Goal: Task Accomplishment & Management: Manage account settings

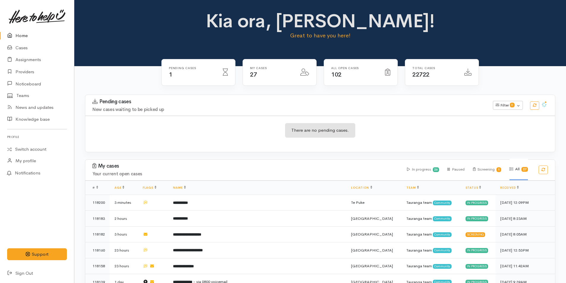
click at [14, 31] on link "Home" at bounding box center [37, 36] width 74 height 12
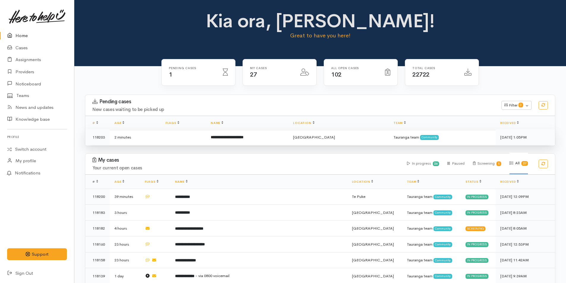
click at [198, 138] on td at bounding box center [183, 138] width 45 height 16
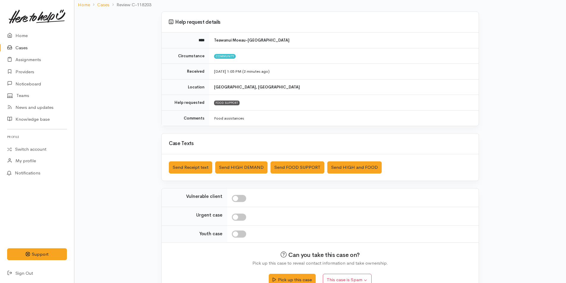
scroll to position [54, 0]
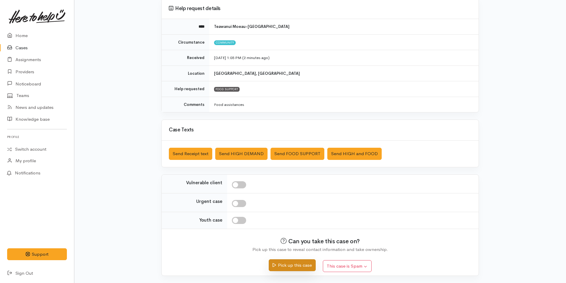
click at [289, 265] on button "Pick up this case" at bounding box center [292, 266] width 47 height 12
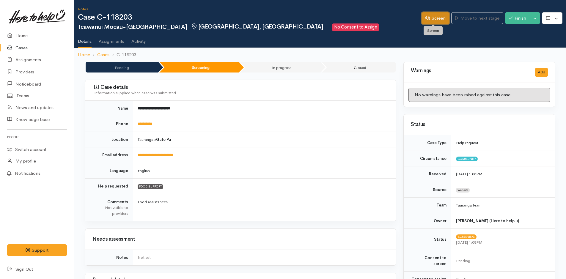
click at [427, 18] on icon at bounding box center [427, 18] width 4 height 4
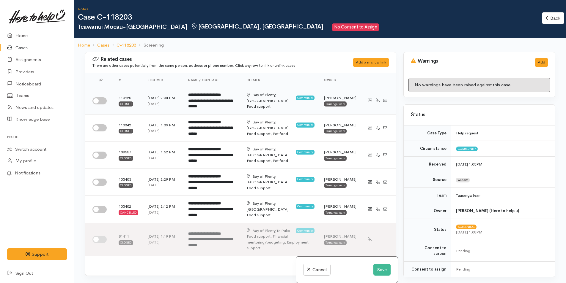
click at [104, 107] on td at bounding box center [99, 100] width 29 height 27
click at [99, 128] on input "checkbox" at bounding box center [99, 127] width 14 height 7
checkbox input "true"
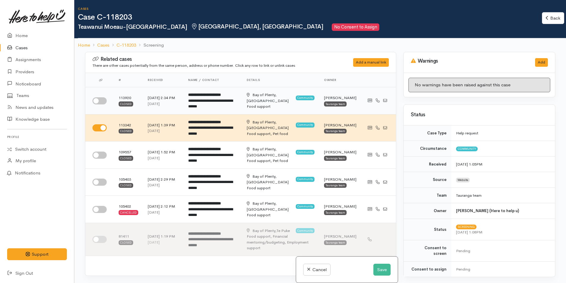
click at [101, 95] on td at bounding box center [99, 100] width 29 height 27
click at [101, 104] on input "checkbox" at bounding box center [99, 100] width 14 height 7
checkbox input "true"
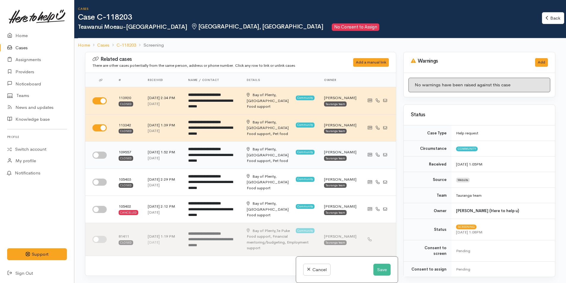
click at [99, 156] on input "checkbox" at bounding box center [99, 155] width 14 height 7
checkbox input "true"
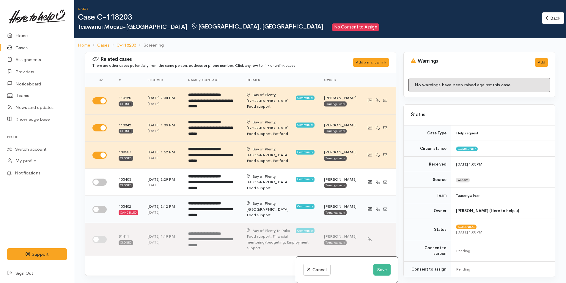
drag, startPoint x: 100, startPoint y: 183, endPoint x: 107, endPoint y: 198, distance: 16.0
click at [100, 183] on input "checkbox" at bounding box center [99, 182] width 14 height 7
checkbox input "true"
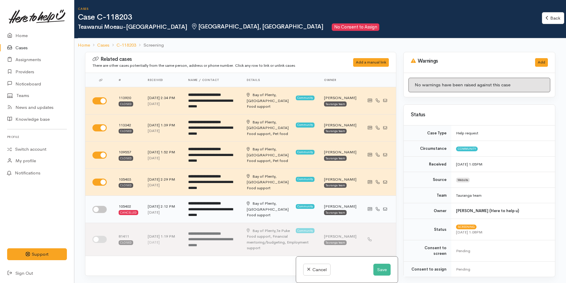
click at [104, 208] on input "checkbox" at bounding box center [99, 209] width 14 height 7
checkbox input "true"
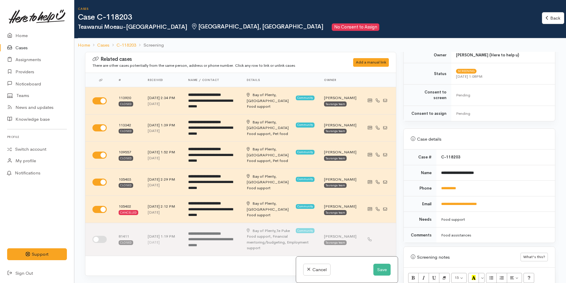
scroll to position [297, 0]
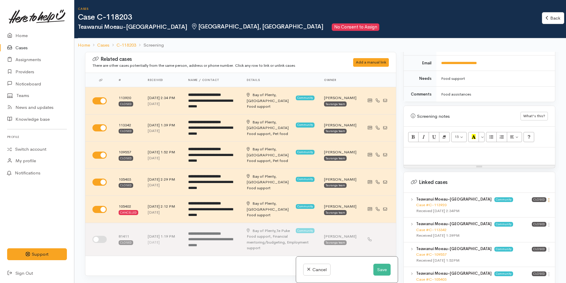
click at [546, 198] on icon at bounding box center [548, 200] width 5 height 5
click at [521, 207] on link "View case" at bounding box center [527, 211] width 47 height 9
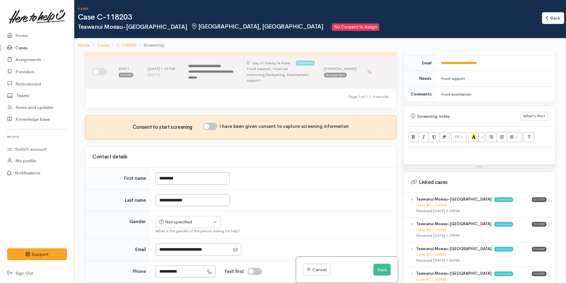
scroll to position [238, 0]
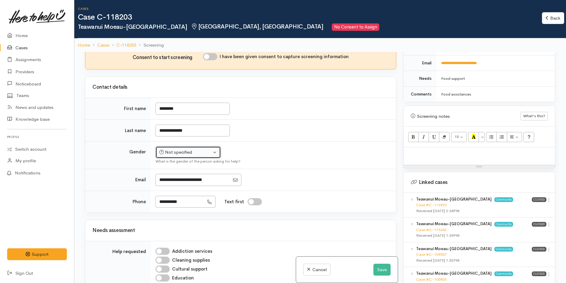
drag, startPoint x: 175, startPoint y: 152, endPoint x: 174, endPoint y: 156, distance: 3.9
click at [175, 153] on div "Not specified" at bounding box center [185, 152] width 52 height 7
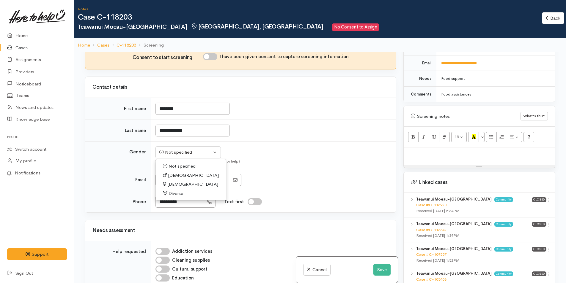
click at [172, 176] on span "Male" at bounding box center [193, 175] width 51 height 7
select select "Male"
click at [209, 58] on input "I have been given consent to capture screening information" at bounding box center [210, 56] width 14 height 7
checkbox input "true"
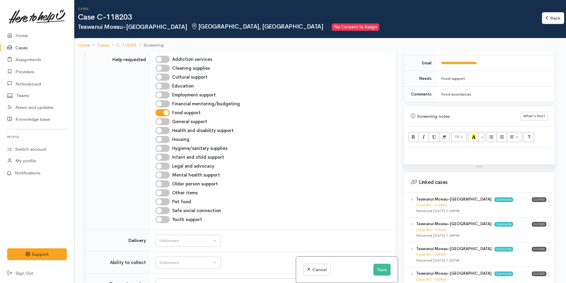
scroll to position [535, 0]
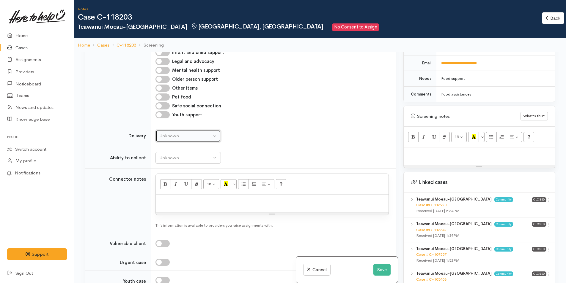
click at [165, 134] on div "Unknown" at bounding box center [185, 136] width 52 height 7
drag, startPoint x: 163, startPoint y: 192, endPoint x: 165, endPoint y: 170, distance: 21.8
click at [163, 191] on span "No" at bounding box center [166, 191] width 6 height 7
select select "1"
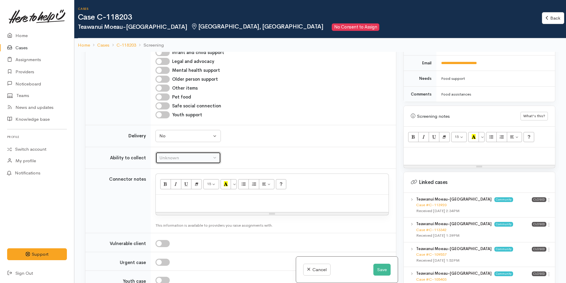
click at [168, 156] on div "Unknown" at bounding box center [185, 158] width 52 height 7
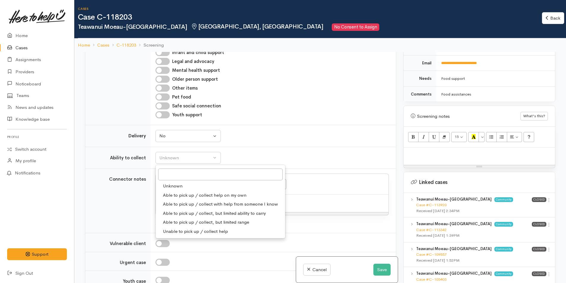
click at [170, 192] on span "Able to pick up / collect help on my own" at bounding box center [204, 195] width 83 height 7
select select "2"
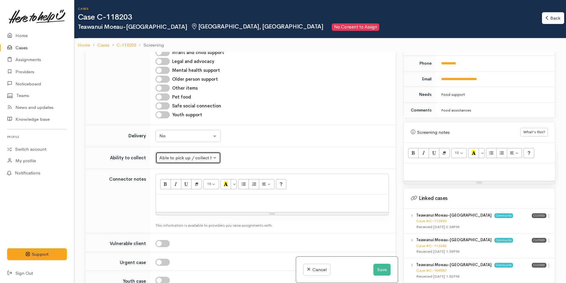
scroll to position [267, 0]
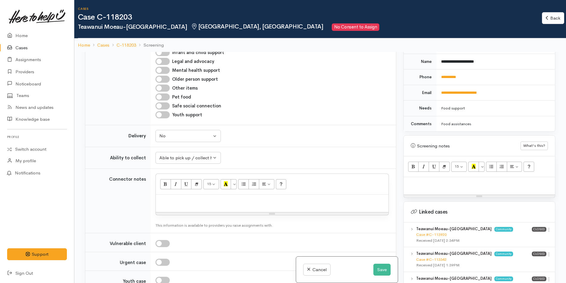
click at [415, 180] on p at bounding box center [478, 183] width 145 height 7
paste div
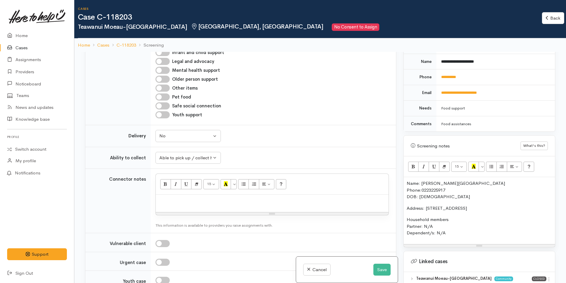
click at [407, 180] on p "Name: Teawanui Moeau-Taikato Phone: 0223225917 DOB: 16/03/2006" at bounding box center [478, 190] width 145 height 20
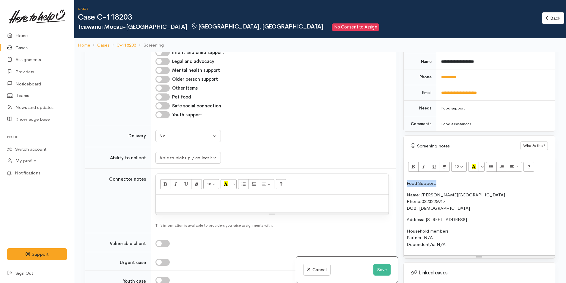
drag, startPoint x: 440, startPoint y: 178, endPoint x: 407, endPoint y: 171, distance: 33.6
click at [405, 177] on div "Food Support: Name: Teawanui Moeau-Taikato Phone: 0223225917 DOB: 16/03/2006 Ad…" at bounding box center [478, 216] width 151 height 78
click at [410, 162] on button "Bold (CTRL+B)" at bounding box center [413, 167] width 11 height 10
click at [470, 162] on button "Recent Color" at bounding box center [473, 167] width 11 height 10
click at [407, 192] on p "Name: Teawanui Moeau-Taikato Phone: 0223225917 DOB: 16/03/2006" at bounding box center [478, 202] width 145 height 20
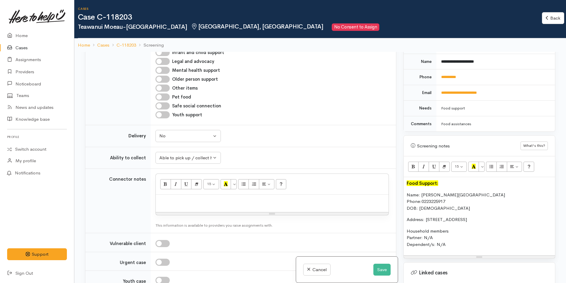
click at [439, 180] on p "Food Support:" at bounding box center [478, 183] width 145 height 7
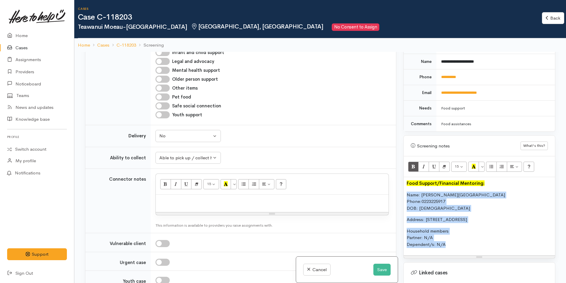
drag, startPoint x: 454, startPoint y: 243, endPoint x: 401, endPoint y: 187, distance: 76.9
click at [401, 187] on div "Warnings Add No warnings have been raised against this case Add Warning Title ●…" at bounding box center [479, 193] width 159 height 283
copy div "Name: Teawanui Moeau-Taikato Phone: 0223225917 DOB: 16/03/2006 Address: 7 Cambr…"
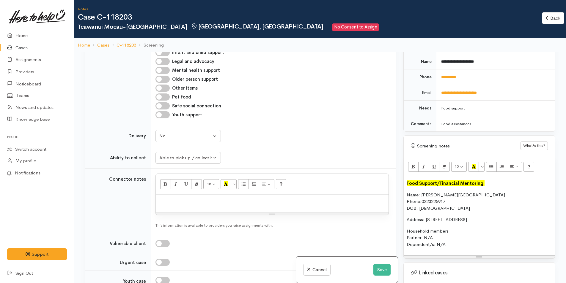
click at [178, 204] on p at bounding box center [272, 201] width 227 height 7
paste div
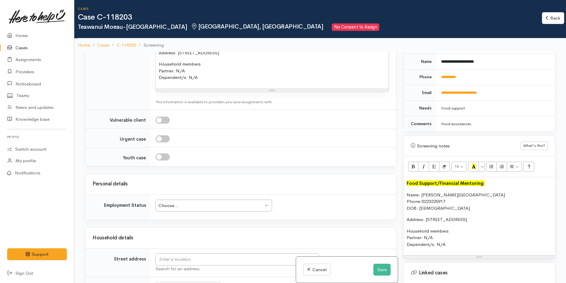
scroll to position [772, 0]
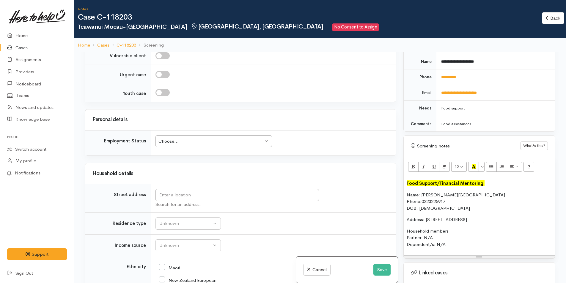
click at [173, 143] on div "Choose..." at bounding box center [210, 141] width 105 height 7
click at [174, 143] on div "Choose..." at bounding box center [210, 141] width 105 height 7
click at [170, 197] on input "text" at bounding box center [236, 195] width 163 height 12
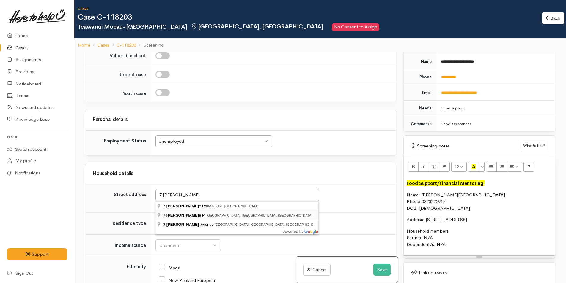
type input "7 Cambrae Pl, Gate Pa, Tauranga, New Zealand"
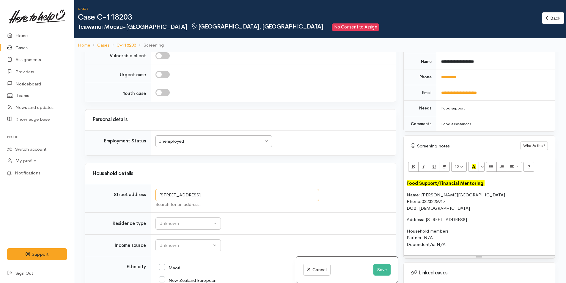
drag, startPoint x: 269, startPoint y: 195, endPoint x: 148, endPoint y: 202, distance: 121.4
click at [148, 202] on tr "Street address 7 Cambrae Pl, Gate Pa, Tauranga, New Zealand Search for an addre…" at bounding box center [240, 198] width 310 height 29
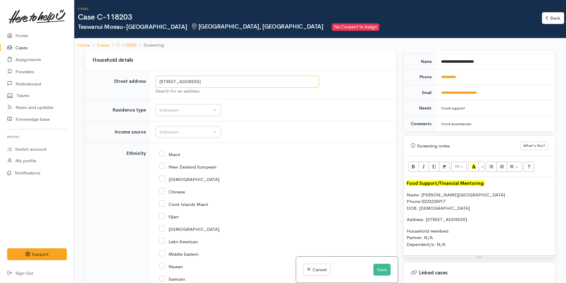
scroll to position [891, 0]
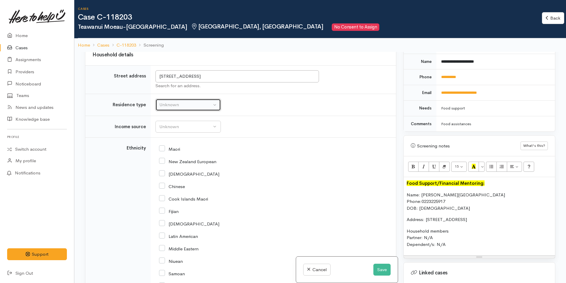
click at [157, 104] on button "Unknown" at bounding box center [187, 105] width 65 height 12
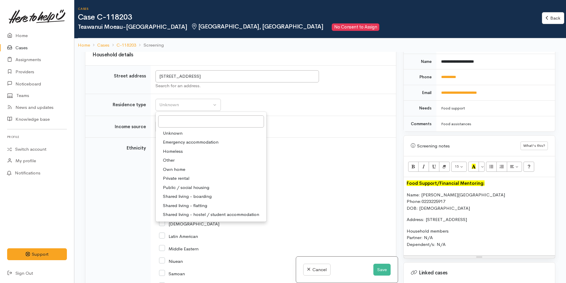
click at [183, 195] on span "Shared living - boarding" at bounding box center [187, 196] width 49 height 7
select select "4"
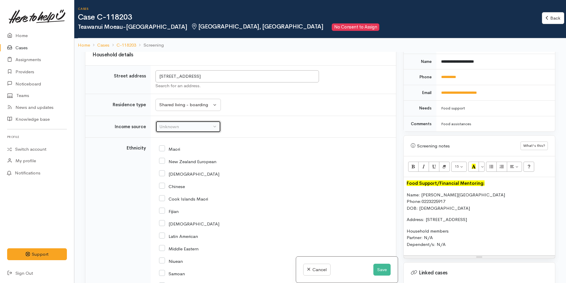
click at [172, 126] on div "Unknown" at bounding box center [185, 127] width 52 height 7
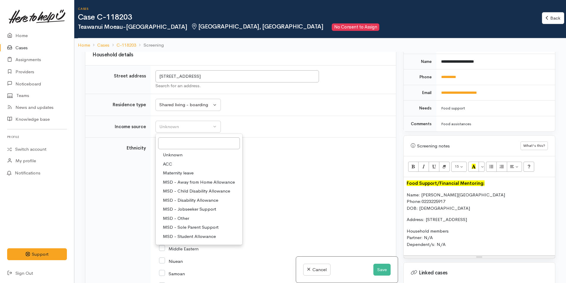
click at [182, 218] on span "MSD - Other" at bounding box center [176, 218] width 26 height 7
select select "6"
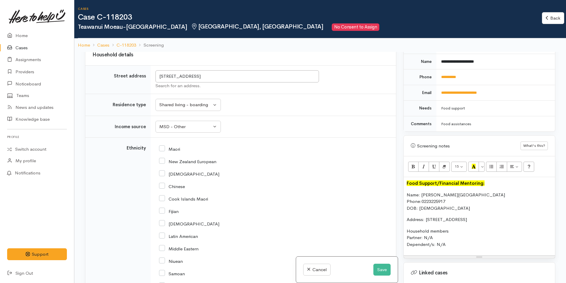
click at [162, 149] on input "Maori" at bounding box center [169, 148] width 21 height 5
checkbox input "true"
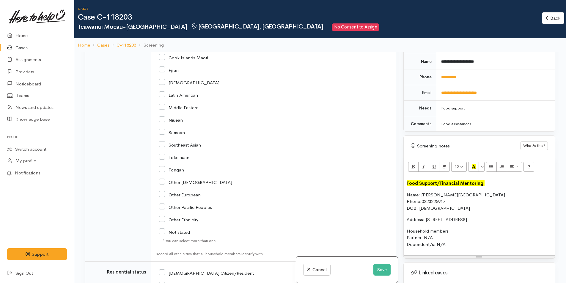
scroll to position [1129, 0]
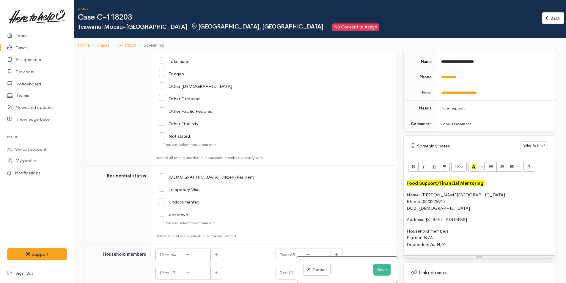
click at [162, 176] on input "NZ Citizen/Resident" at bounding box center [206, 176] width 95 height 5
checkbox input "true"
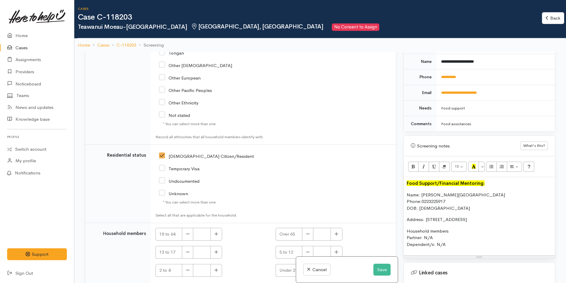
scroll to position [1169, 0]
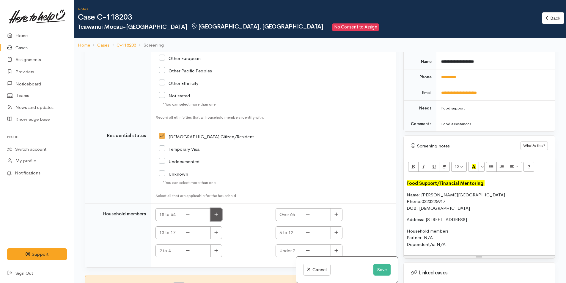
click at [213, 214] on button "button" at bounding box center [216, 215] width 12 height 13
type input "1"
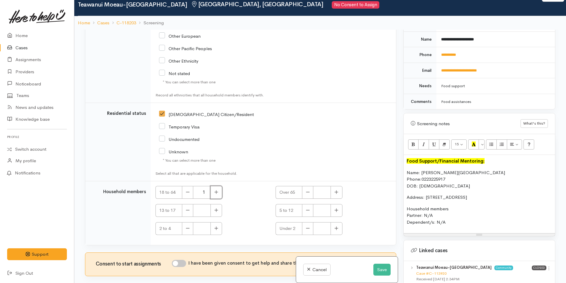
scroll to position [52, 0]
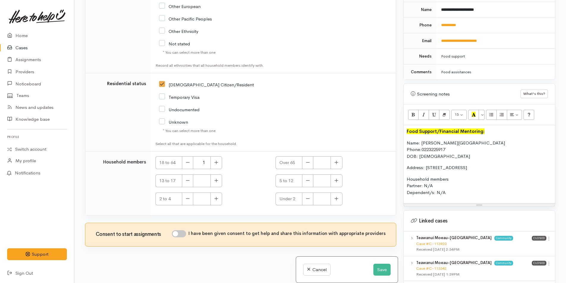
click at [185, 231] on input "I have been given consent to get help and share this information with appropria…" at bounding box center [179, 234] width 14 height 7
checkbox input "true"
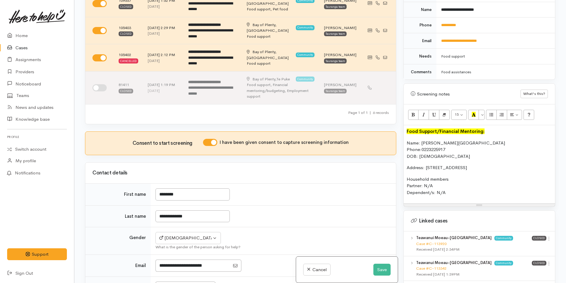
scroll to position [0, 0]
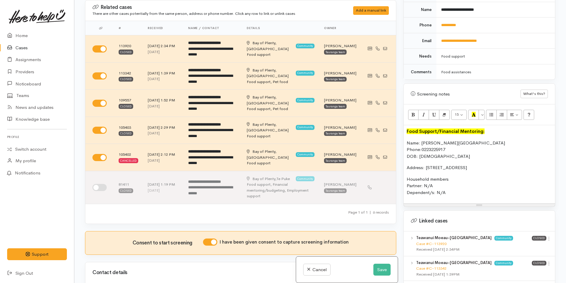
click at [407, 140] on p "Name: Teawanui Moeau-Taikato Phone: 0223225917 DOB: 16/03/2006" at bounding box center [478, 150] width 145 height 20
click at [477, 181] on p "Household members Partner: N/A Dependent/s: N/A" at bounding box center [478, 186] width 145 height 20
click at [480, 187] on p "Household members Partner: N/A Dependent/s: N/A" at bounding box center [478, 186] width 145 height 20
click at [404, 137] on div "Food Support/Financial Mentoring: Name: Teawanui Moeau-Taikato Phone: 022322591…" at bounding box center [478, 164] width 151 height 78
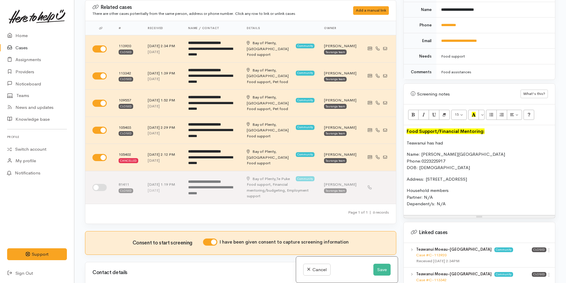
click at [450, 140] on p "Teawanui has had" at bounding box center [478, 143] width 145 height 7
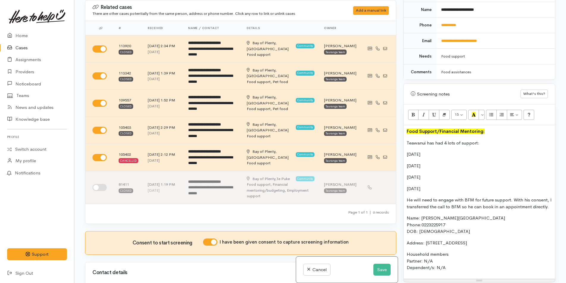
drag, startPoint x: 549, startPoint y: 203, endPoint x: 401, endPoint y: 132, distance: 164.1
click at [401, 132] on div "Warnings Add No warnings have been raised against this case Add Warning Title ●…" at bounding box center [479, 141] width 159 height 283
copy div "Teawanui has had 4 lots of support: 12/11/2024 14/02/2025 20/05/2025 05/06/2025…"
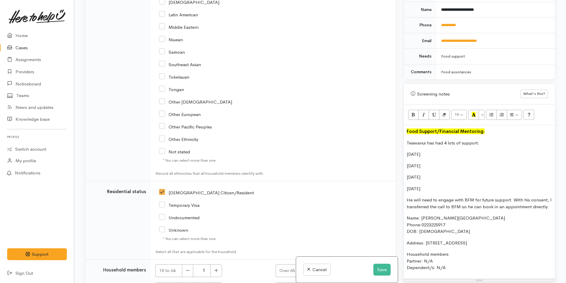
scroll to position [1169, 0]
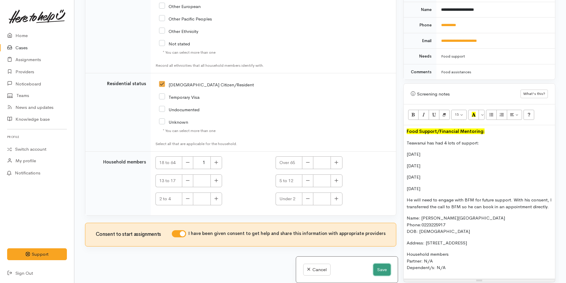
click at [382, 270] on button "Save" at bounding box center [381, 270] width 17 height 12
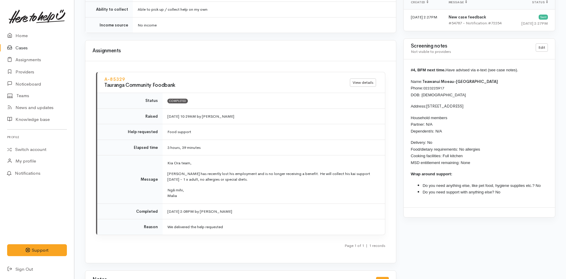
scroll to position [535, 0]
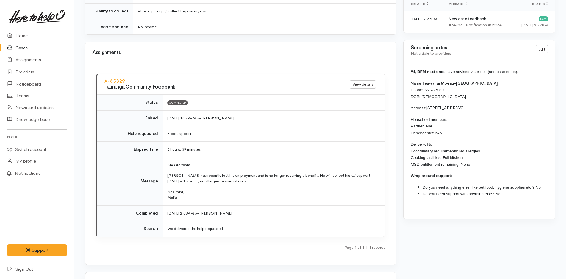
drag, startPoint x: 457, startPoint y: 160, endPoint x: 407, endPoint y: 79, distance: 95.6
click at [407, 79] on div "#4, BFM next time. Have advised via e-text (see case notes). Name: Teawanui Moe…" at bounding box center [478, 135] width 151 height 148
copy div "Name: Teawanui Moeau-Taikato Phone: 0223225917 DOB: 16/03/2006 Address: 7 Cambr…"
drag, startPoint x: 23, startPoint y: 36, endPoint x: 114, endPoint y: 1, distance: 97.7
click at [23, 35] on link "Home" at bounding box center [37, 36] width 74 height 12
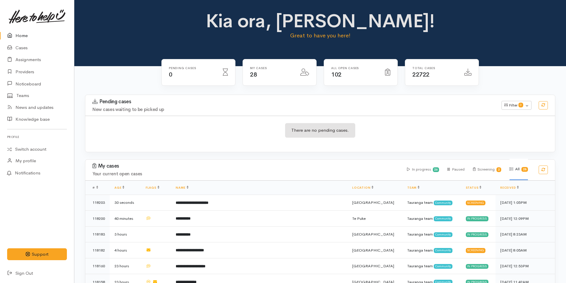
click at [22, 30] on link "Home" at bounding box center [37, 36] width 74 height 12
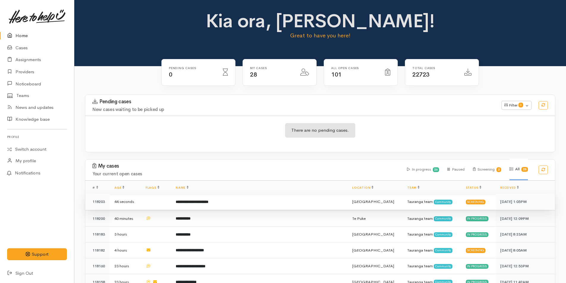
click at [247, 202] on td "**********" at bounding box center [259, 202] width 176 height 16
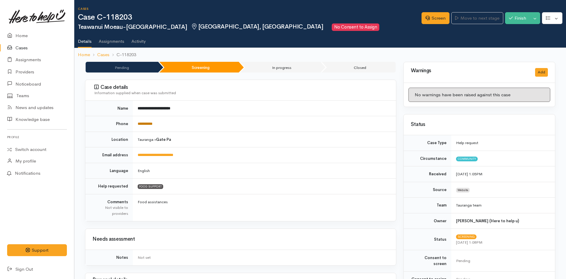
click at [152, 125] on link "**********" at bounding box center [145, 124] width 15 height 4
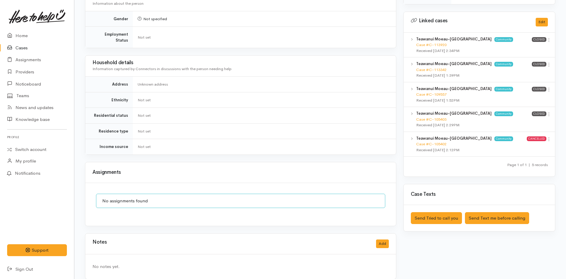
scroll to position [284, 0]
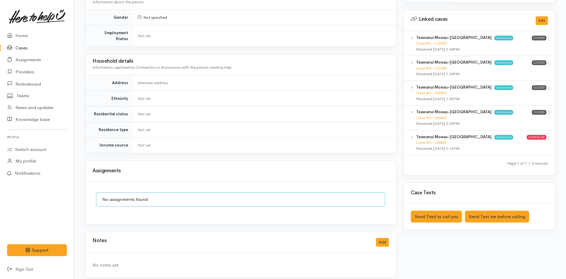
drag, startPoint x: 548, startPoint y: 32, endPoint x: 544, endPoint y: 36, distance: 5.1
click at [547, 36] on icon at bounding box center [548, 38] width 5 height 5
click at [525, 46] on link "View case" at bounding box center [527, 49] width 47 height 9
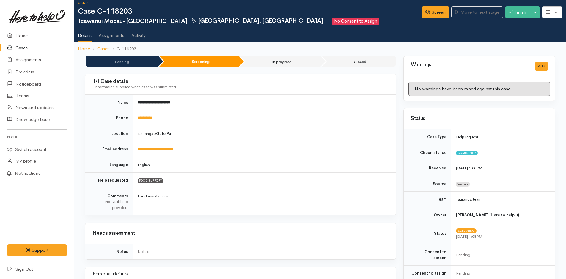
scroll to position [0, 0]
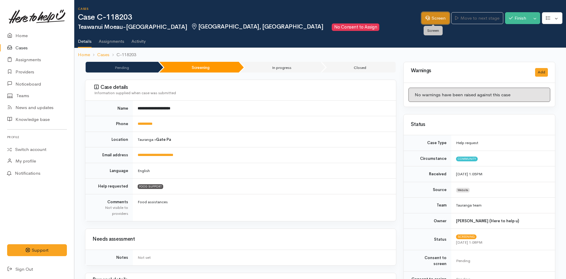
click at [436, 18] on link "Screen" at bounding box center [435, 18] width 28 height 12
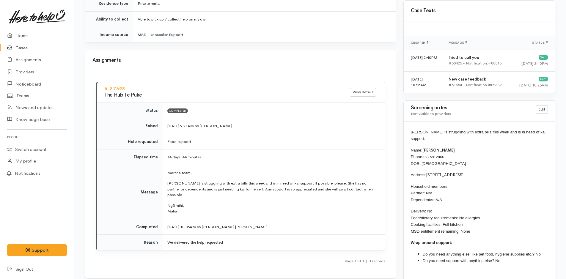
scroll to position [600, 0]
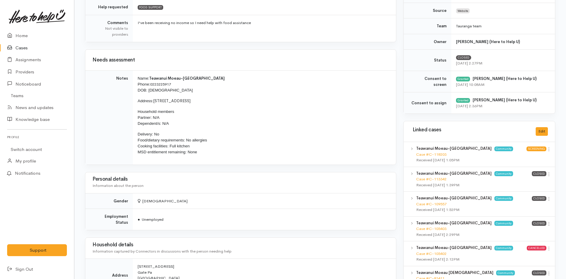
scroll to position [179, 0]
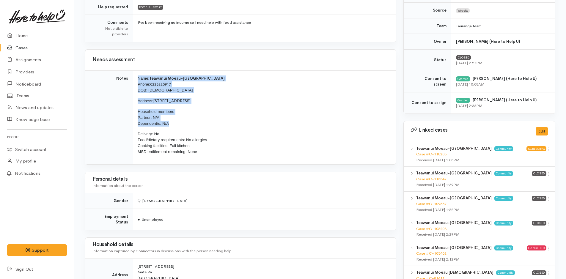
drag, startPoint x: 166, startPoint y: 123, endPoint x: 133, endPoint y: 70, distance: 62.6
click at [133, 70] on td "Name: [PERSON_NAME]-[GEOGRAPHIC_DATA] Phone: [PHONE_NUMBER] DOB: [DEMOGRAPHIC_D…" at bounding box center [264, 117] width 263 height 94
copy td "Name: [PERSON_NAME]-[GEOGRAPHIC_DATA] Phone: [PHONE_NUMBER] DOB: [DEMOGRAPHIC_D…"
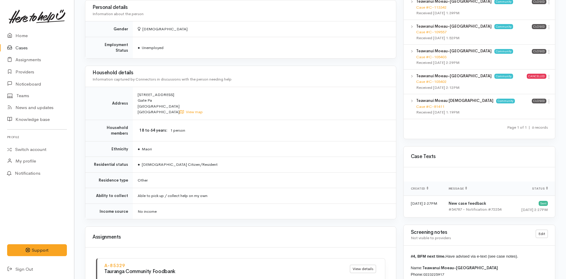
scroll to position [446, 0]
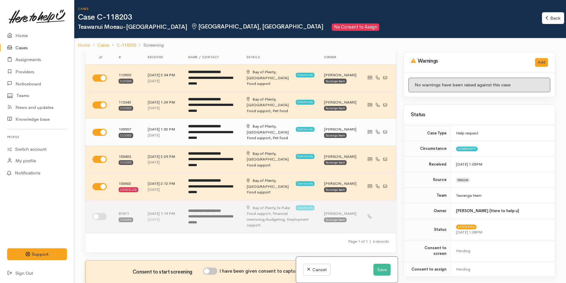
scroll to position [89, 0]
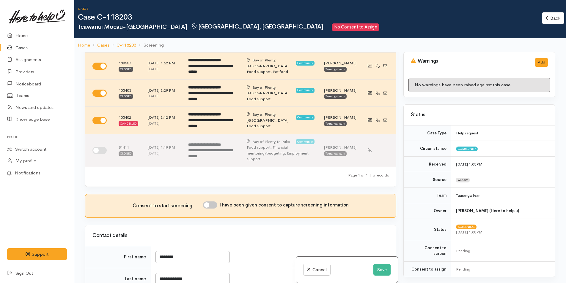
click at [215, 205] on input "I have been given consent to capture screening information" at bounding box center [210, 205] width 14 height 7
checkbox input "true"
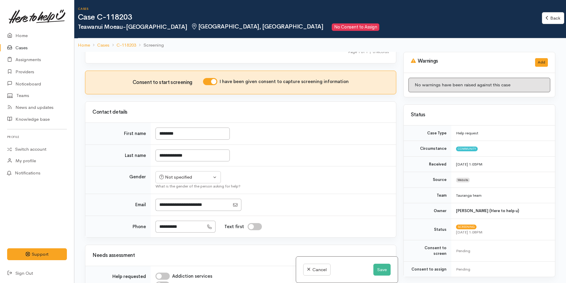
scroll to position [267, 0]
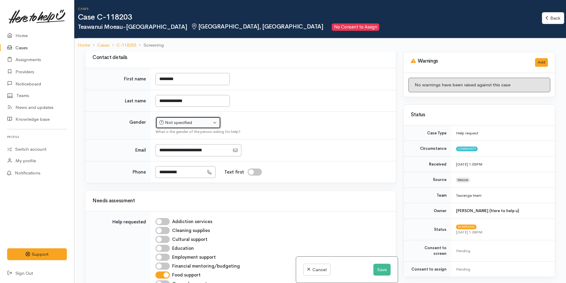
click at [174, 118] on button "Not specified" at bounding box center [187, 123] width 65 height 12
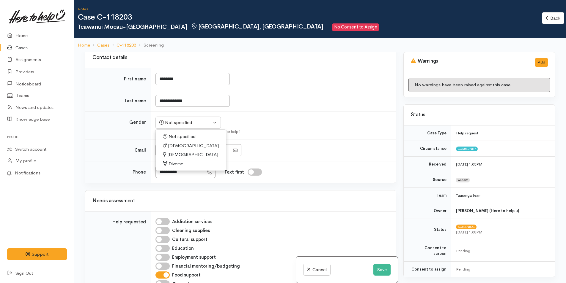
click at [175, 147] on span "[DEMOGRAPHIC_DATA]" at bounding box center [193, 146] width 51 height 7
select select "[DEMOGRAPHIC_DATA]"
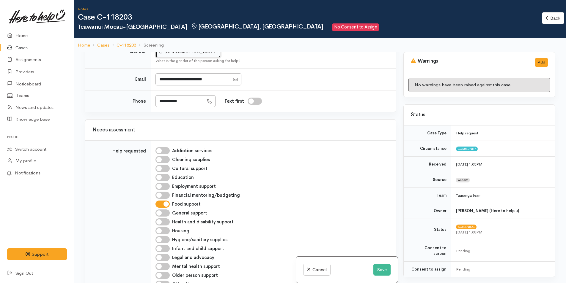
scroll to position [505, 0]
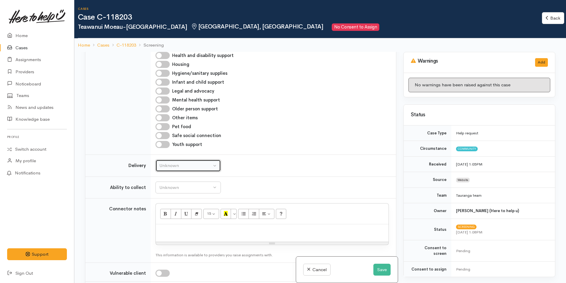
click at [190, 163] on div "Unknown" at bounding box center [185, 166] width 52 height 7
drag, startPoint x: 169, startPoint y: 222, endPoint x: 174, endPoint y: 201, distance: 21.7
click at [169, 221] on link "No" at bounding box center [188, 221] width 65 height 9
select select "1"
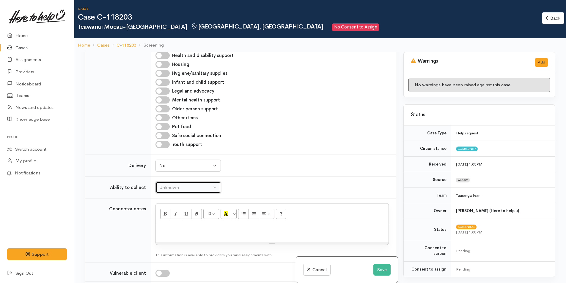
click at [177, 189] on div "Unknown" at bounding box center [185, 187] width 52 height 7
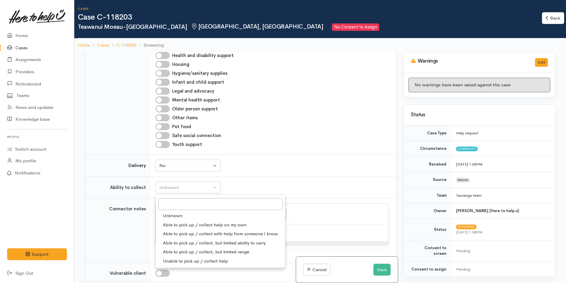
click at [180, 227] on span "Able to pick up / collect help on my own" at bounding box center [204, 225] width 83 height 7
select select "2"
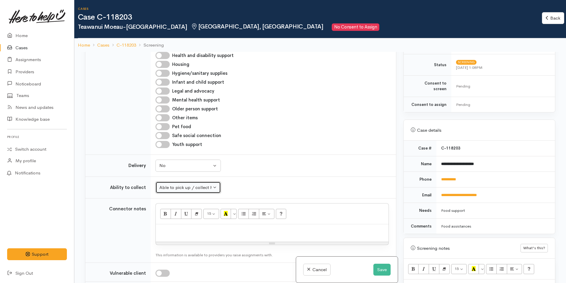
scroll to position [208, 0]
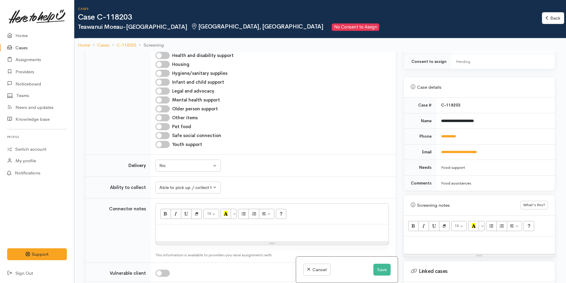
click at [424, 240] on p at bounding box center [478, 243] width 145 height 7
paste div
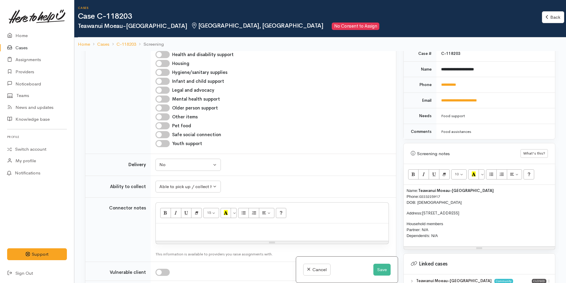
scroll to position [356, 0]
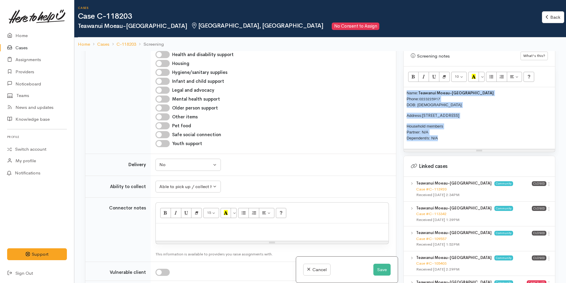
drag, startPoint x: 430, startPoint y: 134, endPoint x: 404, endPoint y: 86, distance: 54.0
click at [404, 87] on div "Name: Teawanui Moeau-Taikato Phone: 0223225917 DOB: 16/03/2006 Address: 7 Cambr…" at bounding box center [478, 118] width 151 height 62
click at [483, 72] on button "More Color" at bounding box center [481, 77] width 6 height 10
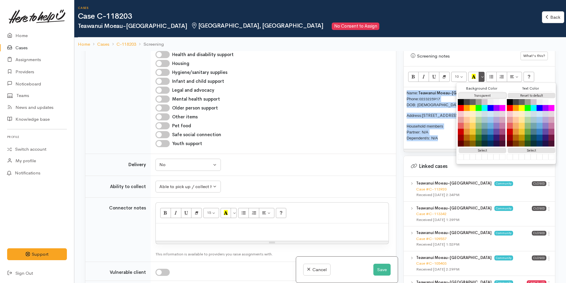
click at [477, 93] on button "Transparent" at bounding box center [482, 96] width 48 height 6
click at [526, 93] on button "Reset to default" at bounding box center [531, 96] width 48 height 6
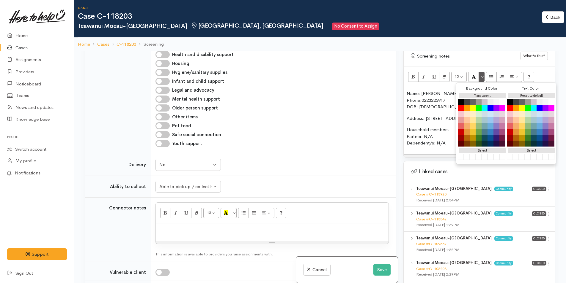
click at [425, 117] on div "Name: Teawanui Moeau-Taikato Phone: 0223225917 DOB: 16/03/2006 Address: 7 Cambr…" at bounding box center [478, 120] width 151 height 67
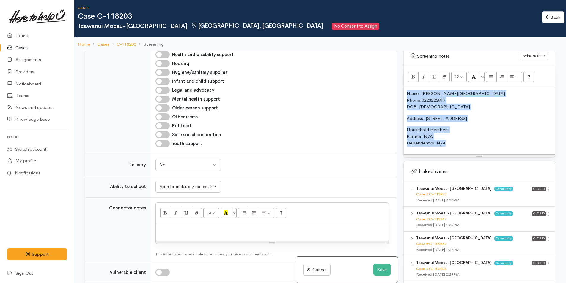
drag, startPoint x: 428, startPoint y: 130, endPoint x: 406, endPoint y: 85, distance: 50.4
click at [406, 87] on div "Name: Teawanui Moeau-Taikato Phone: 0223225917 DOB: 16/03/2006 Address: 7 Cambr…" at bounding box center [478, 120] width 151 height 67
copy div "Name: Teawanui Moeau-Taikato Phone: 0223225917 DOB: 16/03/2006 Address: 7 Cambr…"
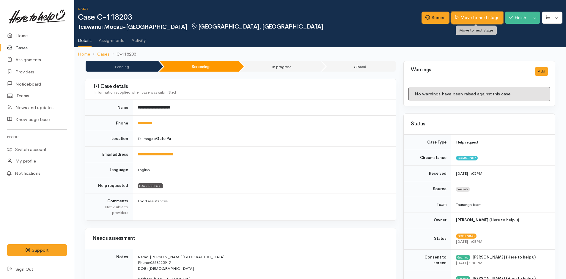
click at [470, 22] on link "Move to next stage" at bounding box center [477, 18] width 52 height 12
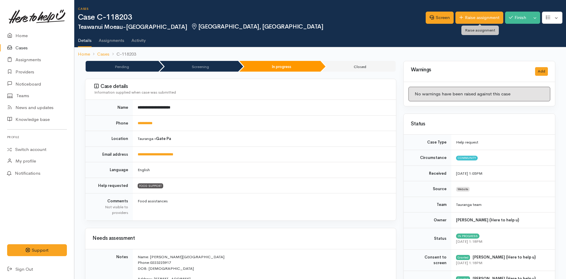
click at [469, 21] on link "Raise assignment" at bounding box center [479, 18] width 48 height 12
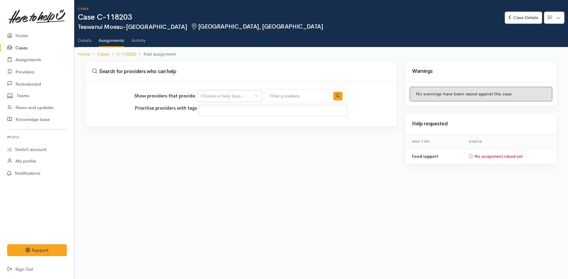
select select
click at [213, 100] on button "Choose a help type..." at bounding box center [229, 96] width 65 height 12
click at [87, 42] on link "Details" at bounding box center [85, 38] width 14 height 17
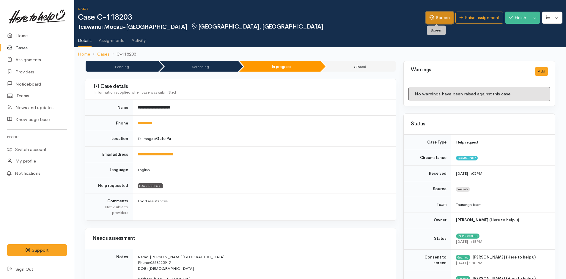
click at [432, 20] on link "Screen" at bounding box center [439, 18] width 28 height 12
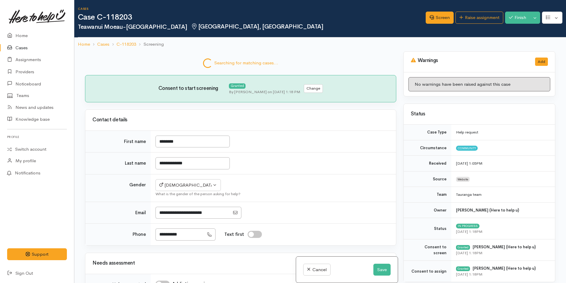
scroll to position [445, 0]
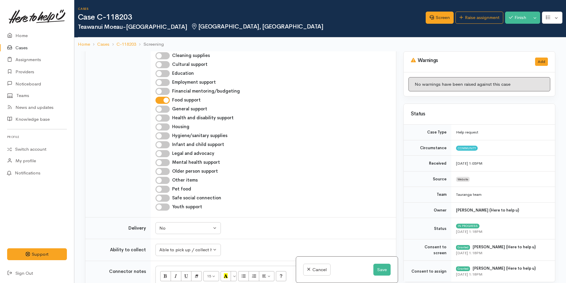
click at [165, 93] on input "Financial mentoring/budgeting" at bounding box center [162, 91] width 14 height 7
checkbox input "true"
click at [383, 269] on button "Save" at bounding box center [381, 270] width 17 height 12
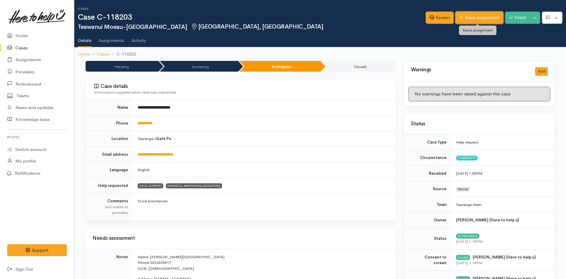
click at [480, 21] on link "Raise assignment" at bounding box center [479, 18] width 48 height 12
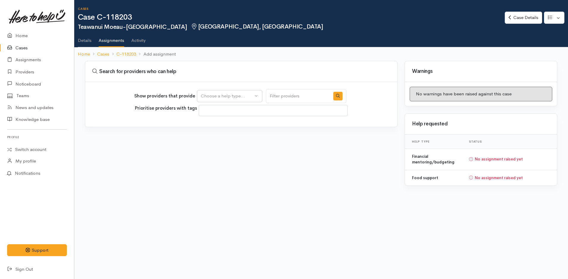
select select
click at [209, 94] on div "Choose a help type..." at bounding box center [227, 96] width 52 height 7
click at [219, 136] on span "Financial mentoring/budgeting" at bounding box center [235, 133] width 63 height 7
select select "9"
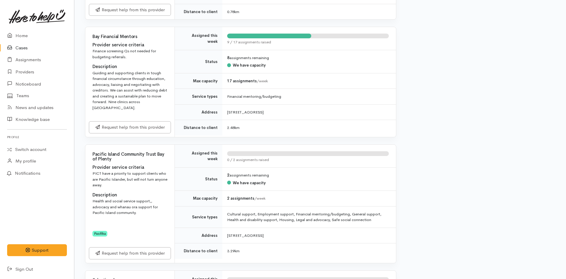
scroll to position [356, 0]
click at [124, 125] on link "Request help from this provider" at bounding box center [130, 127] width 82 height 12
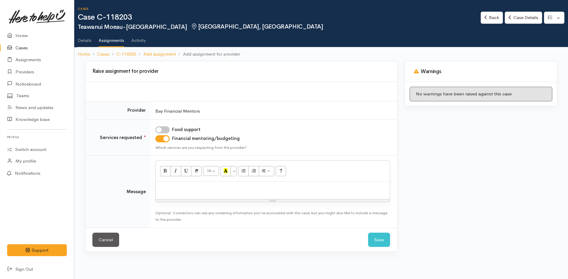
click at [171, 184] on div at bounding box center [273, 191] width 234 height 18
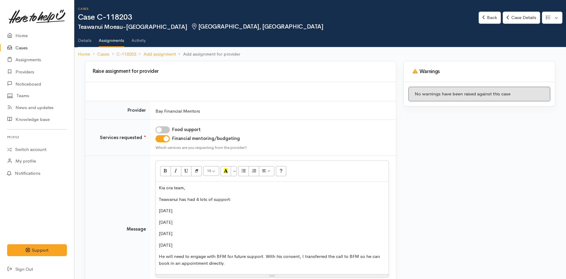
click at [239, 198] on p "Teawanui has had 4 lots of support:" at bounding box center [272, 199] width 227 height 7
drag, startPoint x: 159, startPoint y: 210, endPoint x: 183, endPoint y: 201, distance: 26.5
click at [159, 210] on p "[DATE]" at bounding box center [272, 210] width 227 height 7
click at [246, 172] on button "Unordered list (CTRL+SHIFT+NUM7)" at bounding box center [243, 171] width 11 height 10
click at [156, 221] on div "Kia ora team, Teawanui has had 4 lots of support through the Tauranga Foodbank:…" at bounding box center [272, 228] width 233 height 93
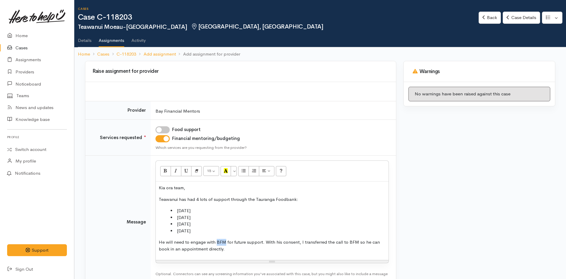
drag, startPoint x: 226, startPoint y: 241, endPoint x: 216, endPoint y: 243, distance: 10.2
click at [216, 243] on p "He will need to engage with BFM for future support. With his consent, I transfe…" at bounding box center [272, 245] width 227 height 13
drag, startPoint x: 384, startPoint y: 241, endPoint x: 370, endPoint y: 243, distance: 13.8
click at [370, 243] on p "He will need to engage with a financial mentor for future support. With his con…" at bounding box center [272, 245] width 227 height 13
click at [313, 251] on p "He will need to engage with a financial mentor for future support. With his con…" at bounding box center [272, 245] width 227 height 13
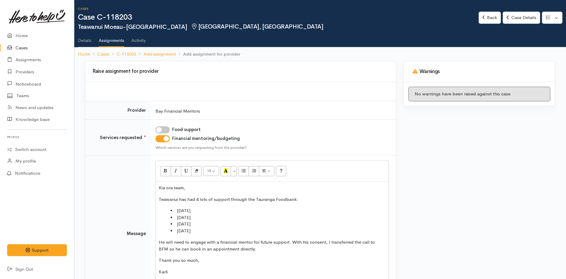
drag, startPoint x: 206, startPoint y: 234, endPoint x: 169, endPoint y: 209, distance: 44.2
click at [169, 209] on ul "[DATE] [DATE] [DATE] [DATE]" at bounding box center [272, 220] width 227 height 27
click at [205, 232] on li "[DATE]" at bounding box center [278, 231] width 215 height 7
drag, startPoint x: 193, startPoint y: 226, endPoint x: 156, endPoint y: 198, distance: 46.2
click at [156, 198] on div "Kia ora team, Teawanui has had 4 lots of support through the Tauranga Foodbank:…" at bounding box center [272, 232] width 233 height 101
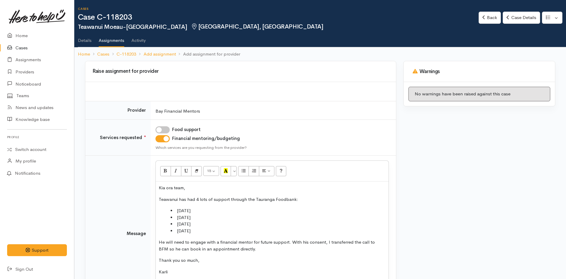
copy div "Teawanui has had 4 lots of support through the Tauranga Foodbank: [DATE] [DATE]…"
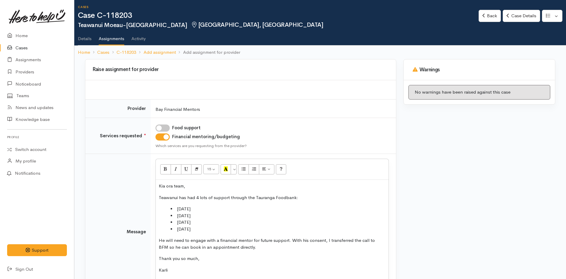
scroll to position [64, 0]
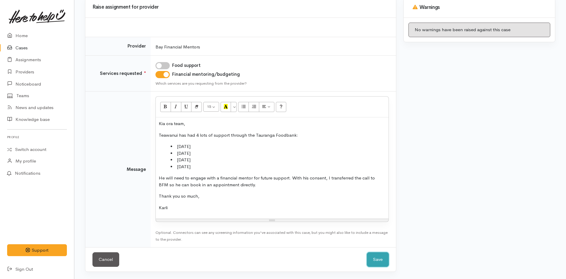
click at [378, 259] on button "Save" at bounding box center [378, 259] width 22 height 15
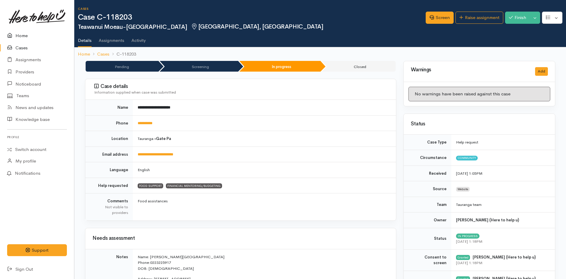
click at [18, 37] on link "Home" at bounding box center [37, 36] width 74 height 12
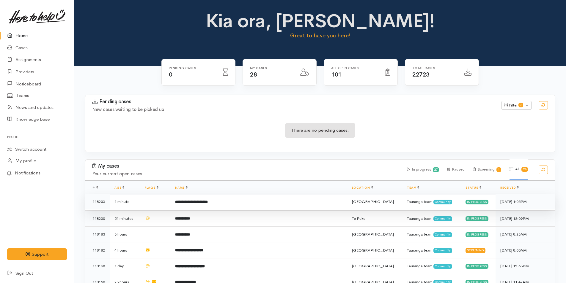
click at [207, 205] on td "**********" at bounding box center [258, 202] width 177 height 16
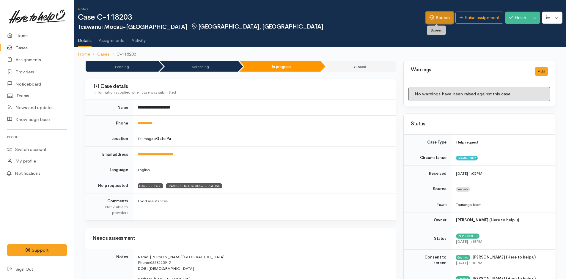
click at [427, 20] on link "Screen" at bounding box center [439, 18] width 28 height 12
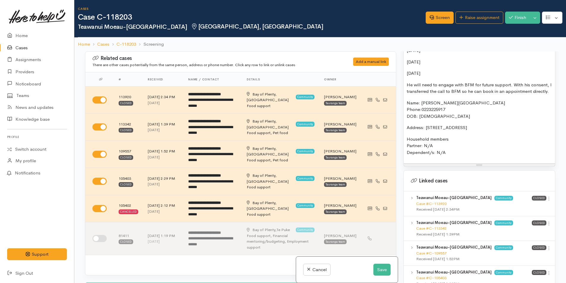
scroll to position [297, 0]
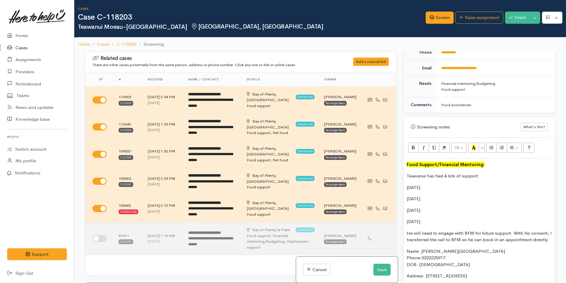
drag, startPoint x: 436, startPoint y: 223, endPoint x: 402, endPoint y: 176, distance: 57.6
click at [402, 176] on div "Warnings Add No warnings have been raised against this case Add Warning Title ●…" at bounding box center [479, 192] width 159 height 283
paste div
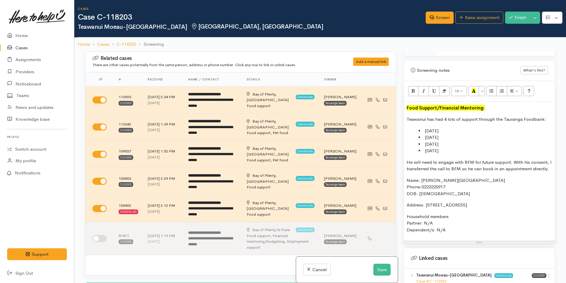
scroll to position [356, 0]
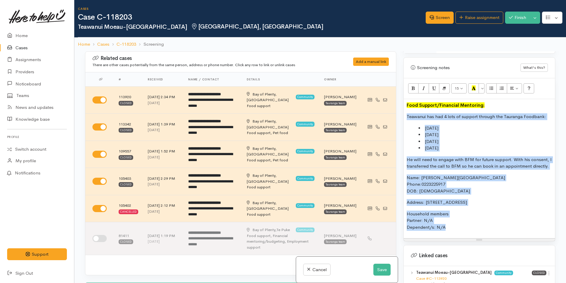
drag, startPoint x: 420, startPoint y: 199, endPoint x: 395, endPoint y: 115, distance: 87.8
click at [395, 115] on div "Related cases There are other cases potentially from the same person, address o…" at bounding box center [319, 192] width 477 height 283
copy div "Teawanui has had 4 lots of support through the Tauranga Foodbank: 12/11/2024 14…"
click at [381, 268] on button "Save" at bounding box center [381, 270] width 17 height 12
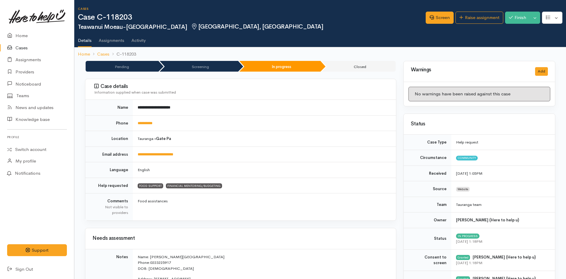
click at [466, 24] on div "Screen Raise assignment Finish Toggle Dropdown Pause" at bounding box center [495, 18] width 140 height 19
click at [465, 16] on link "Raise assignment" at bounding box center [479, 18] width 48 height 12
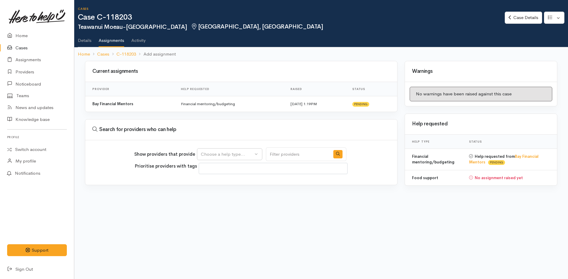
select select
click at [220, 155] on div "Choose a help type..." at bounding box center [227, 154] width 52 height 7
click at [208, 182] on span "Food support" at bounding box center [218, 182] width 28 height 7
select select "3"
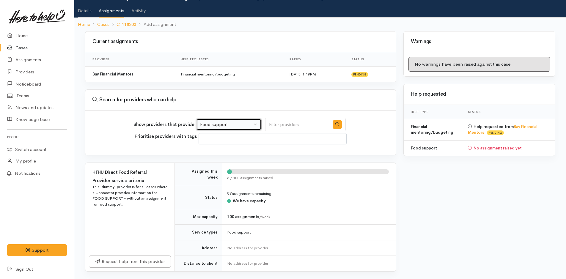
scroll to position [178, 0]
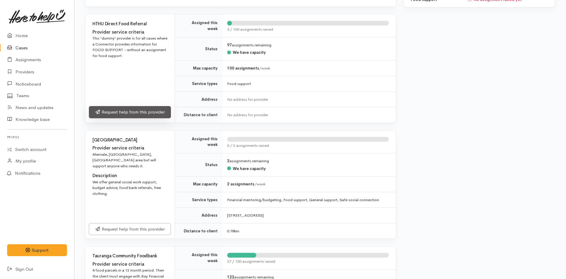
click at [128, 113] on link "Request help from this provider" at bounding box center [130, 112] width 82 height 12
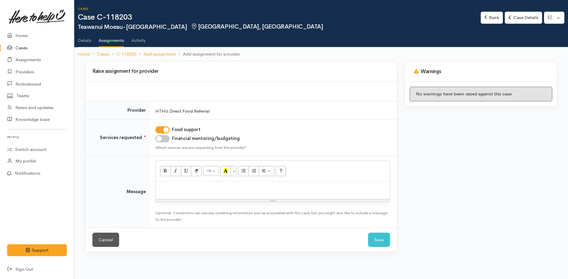
click at [172, 186] on p at bounding box center [273, 187] width 228 height 7
paste div
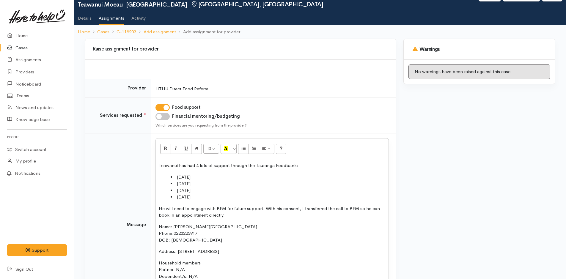
scroll to position [91, 0]
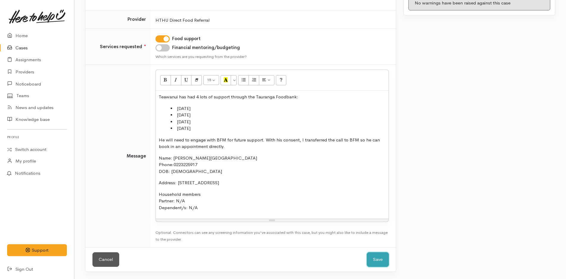
click at [386, 261] on button "Save" at bounding box center [378, 259] width 22 height 15
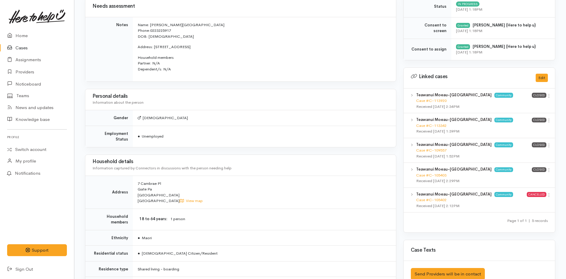
scroll to position [149, 0]
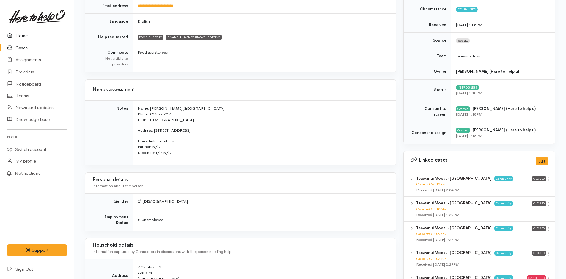
click at [31, 38] on link "Home" at bounding box center [37, 36] width 74 height 12
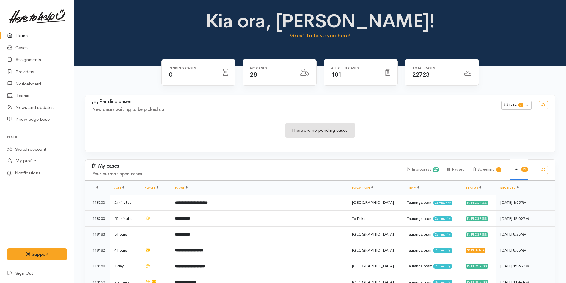
click at [12, 37] on icon at bounding box center [11, 35] width 8 height 7
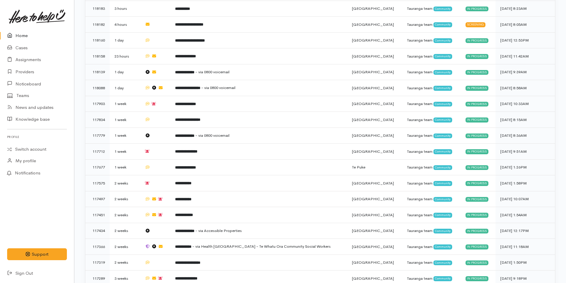
scroll to position [248, 0]
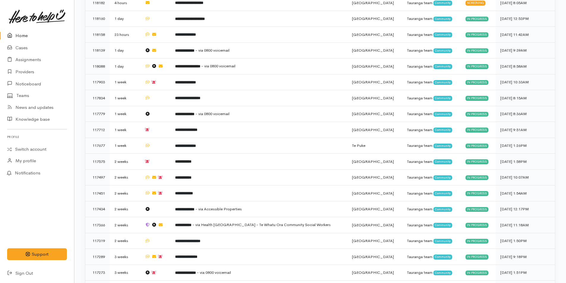
click at [26, 35] on link "Home" at bounding box center [37, 36] width 74 height 12
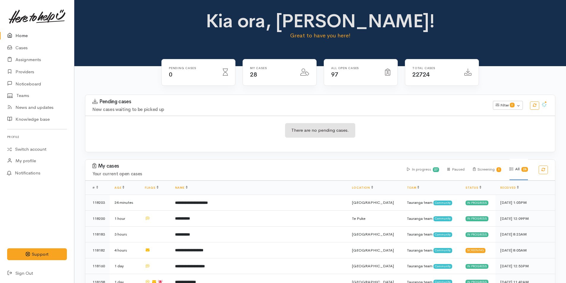
click at [22, 35] on link "Home" at bounding box center [37, 36] width 74 height 12
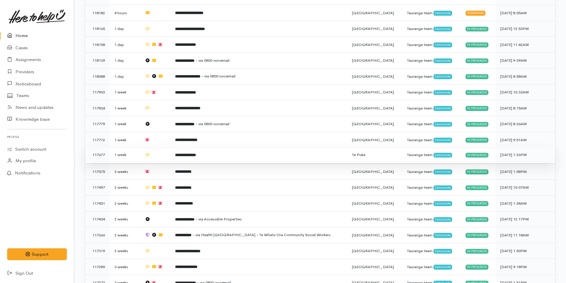
scroll to position [371, 0]
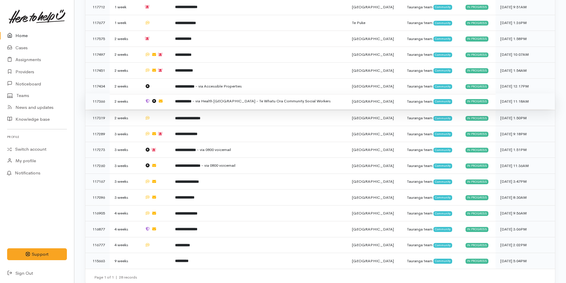
click at [283, 99] on span "- via Health NZ - Te Whatu Ora Community Social Workers" at bounding box center [261, 101] width 138 height 5
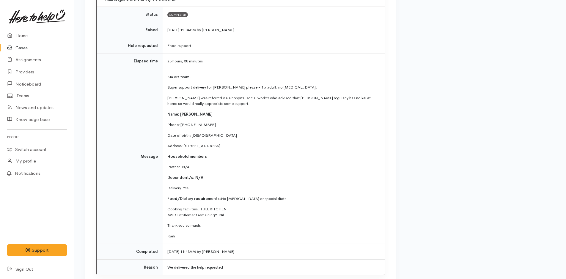
scroll to position [1271, 0]
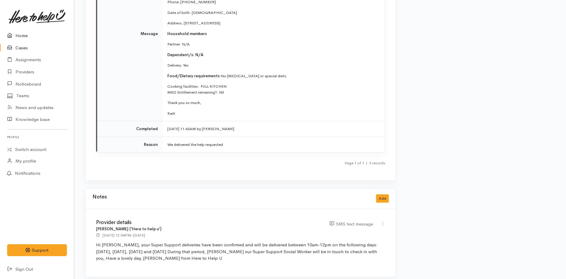
click at [17, 35] on link "Home" at bounding box center [37, 36] width 74 height 12
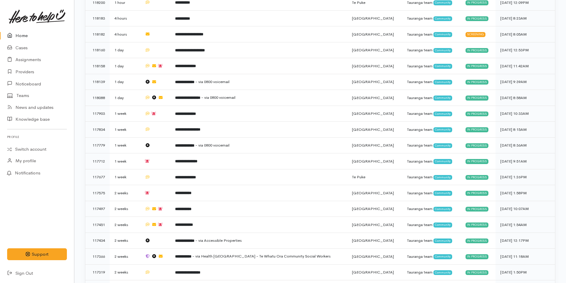
scroll to position [103, 0]
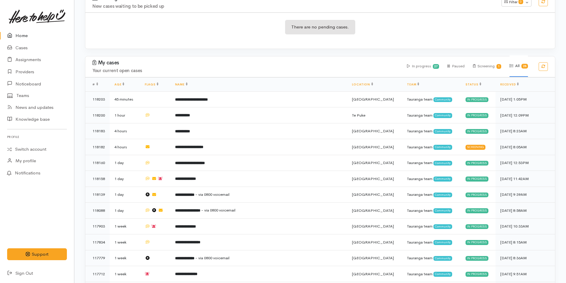
click at [19, 33] on link "Home" at bounding box center [37, 36] width 74 height 12
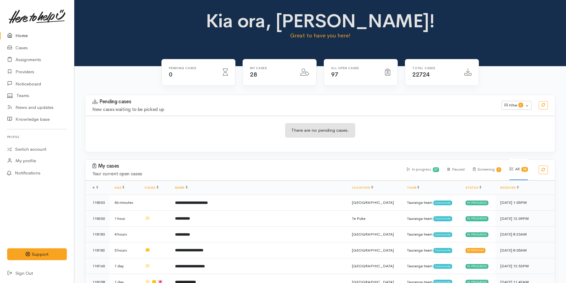
click at [19, 34] on link "Home" at bounding box center [37, 36] width 74 height 12
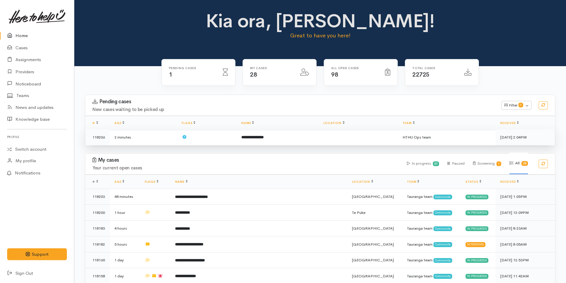
click at [241, 136] on b "**********" at bounding box center [252, 137] width 22 height 4
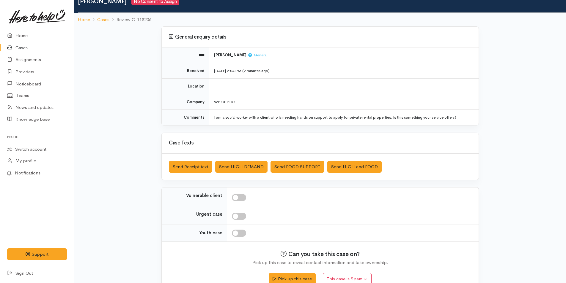
scroll to position [39, 0]
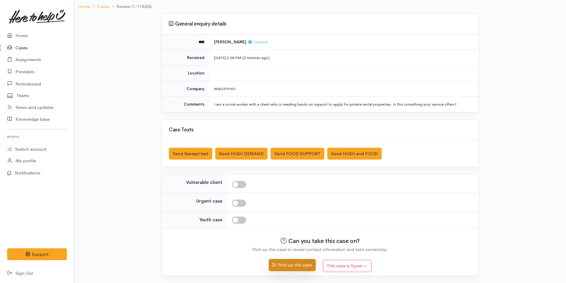
click at [299, 267] on button "Pick up this case" at bounding box center [292, 265] width 47 height 12
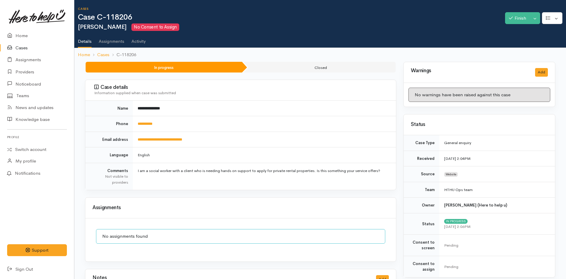
drag, startPoint x: 382, startPoint y: 171, endPoint x: 133, endPoint y: 171, distance: 249.3
click at [133, 171] on td "I am a social worker with a client who is needing hands on support to apply for…" at bounding box center [264, 176] width 263 height 27
copy td "I am a social worker with a client who is needing hands on support to apply for…"
click at [27, 37] on link "Home" at bounding box center [37, 36] width 74 height 12
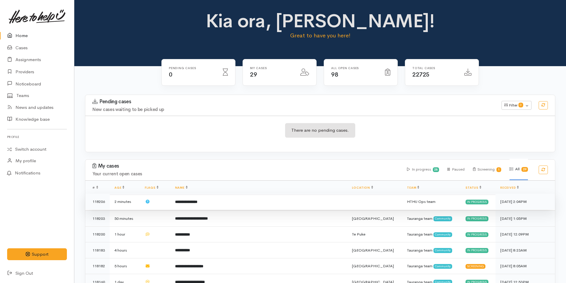
click at [197, 204] on b "**********" at bounding box center [186, 202] width 22 height 4
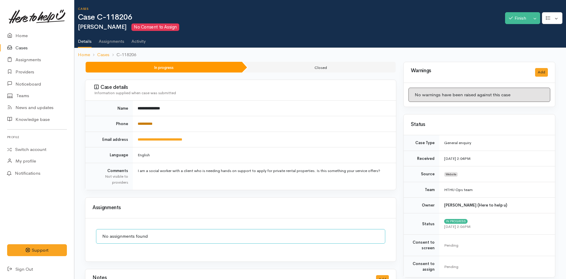
click at [150, 122] on link "**********" at bounding box center [145, 124] width 15 height 4
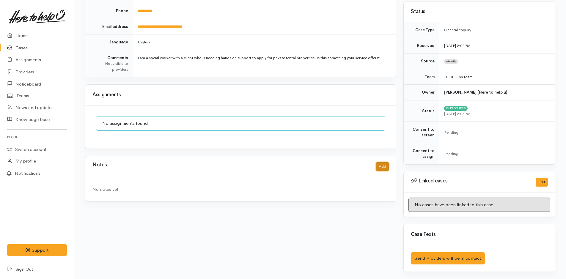
click at [378, 167] on button "Add" at bounding box center [382, 166] width 13 height 9
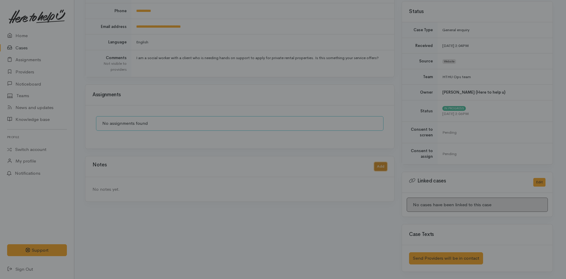
scroll to position [108, 0]
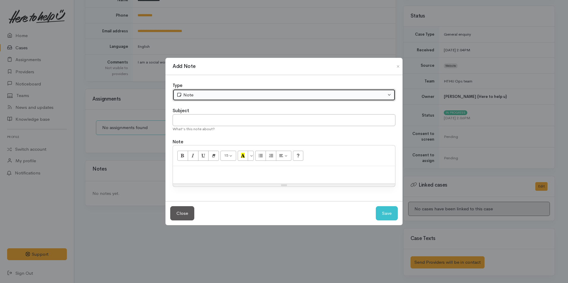
click at [177, 94] on icon "button" at bounding box center [179, 95] width 4 height 4
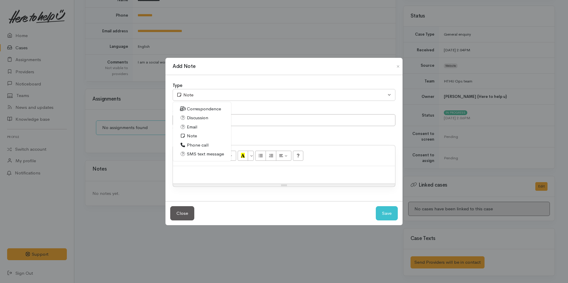
click at [196, 119] on span "Discussion" at bounding box center [197, 118] width 21 height 7
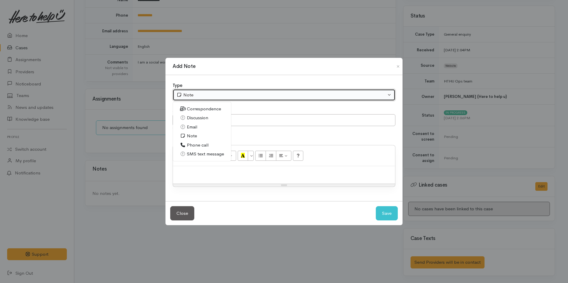
select select "4"
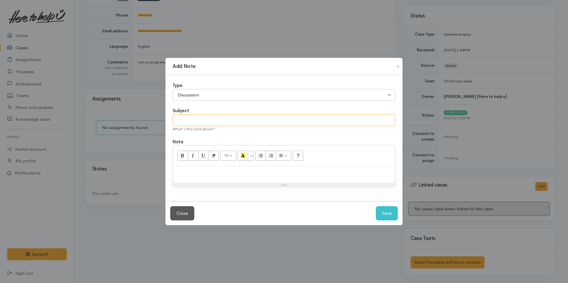
click at [205, 115] on input "text" at bounding box center [284, 120] width 223 height 12
type input "Provider suggestions"
paste div
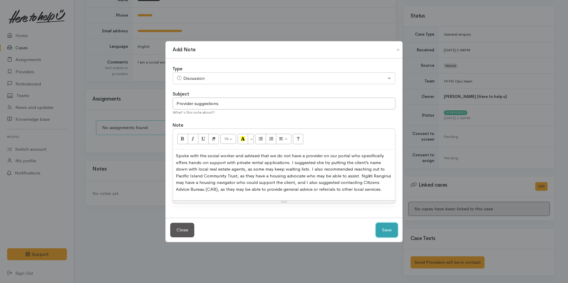
click at [383, 228] on button "Save" at bounding box center [387, 230] width 22 height 15
select select "1"
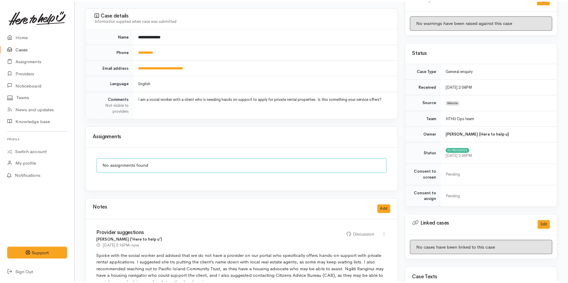
scroll to position [0, 0]
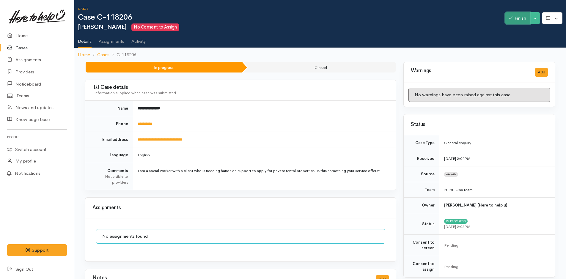
click at [509, 15] on button "Finish" at bounding box center [517, 18] width 25 height 12
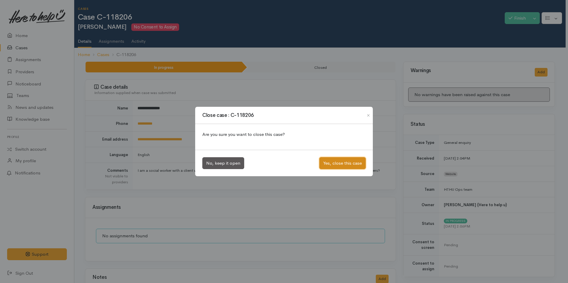
click at [337, 159] on button "Yes, close this case" at bounding box center [342, 163] width 46 height 12
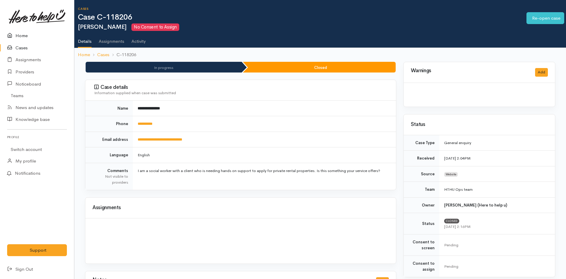
click at [26, 31] on link "Home" at bounding box center [37, 36] width 74 height 12
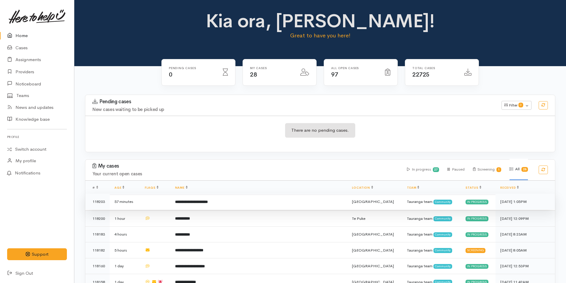
scroll to position [149, 0]
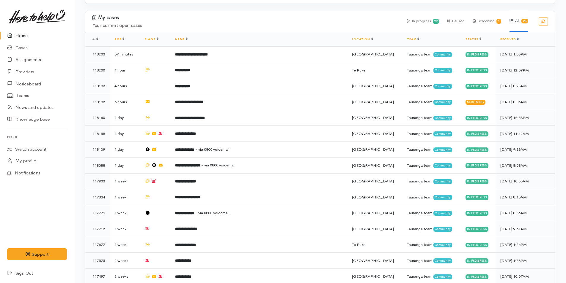
click at [21, 30] on link "Home" at bounding box center [37, 36] width 74 height 12
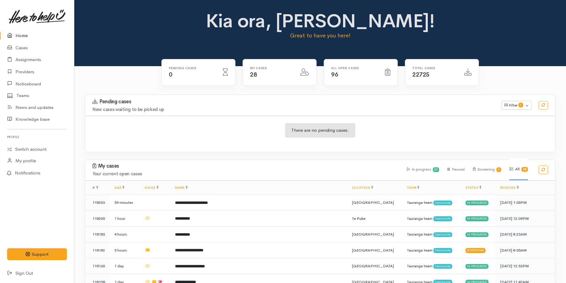
click at [13, 34] on icon at bounding box center [11, 35] width 8 height 7
click at [24, 32] on link "Home" at bounding box center [37, 36] width 74 height 12
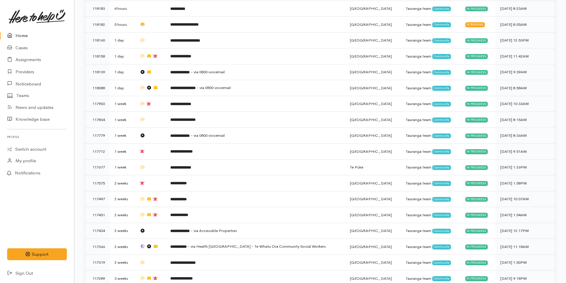
scroll to position [248, 0]
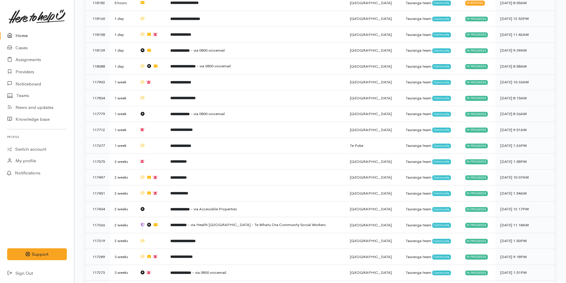
click at [22, 39] on link "Home" at bounding box center [37, 36] width 74 height 12
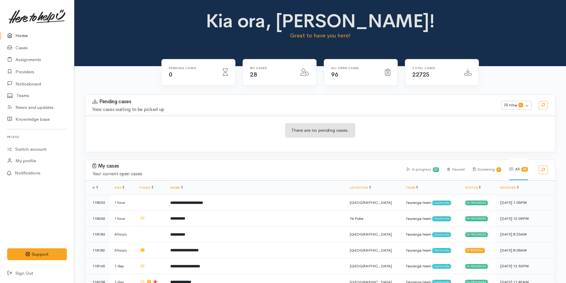
click at [25, 35] on link "Home" at bounding box center [37, 36] width 74 height 12
click at [19, 31] on link "Home" at bounding box center [37, 36] width 74 height 12
drag, startPoint x: 26, startPoint y: 32, endPoint x: 3, endPoint y: 45, distance: 26.6
click at [26, 32] on link "Home" at bounding box center [37, 36] width 74 height 12
click at [12, 35] on icon at bounding box center [11, 35] width 8 height 7
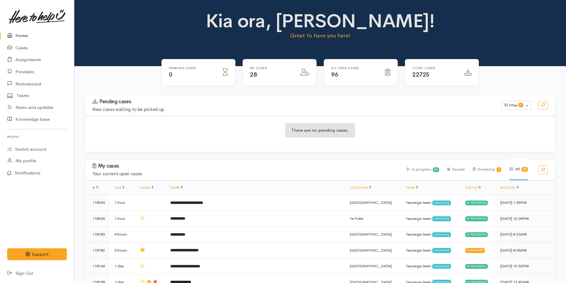
click at [15, 35] on icon at bounding box center [11, 35] width 8 height 7
click at [19, 46] on link "Cases" at bounding box center [37, 48] width 74 height 12
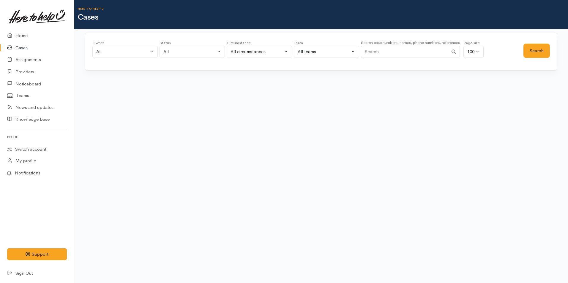
click at [404, 47] on input "Search" at bounding box center [404, 52] width 87 height 12
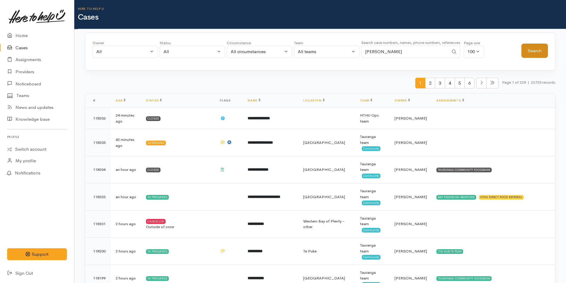
type input "judith"
click at [534, 52] on button "Search" at bounding box center [534, 51] width 26 height 15
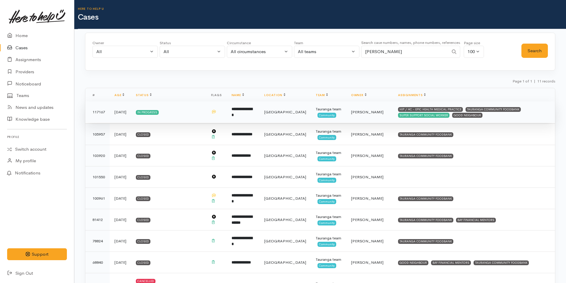
click at [259, 111] on td "**********" at bounding box center [243, 112] width 33 height 21
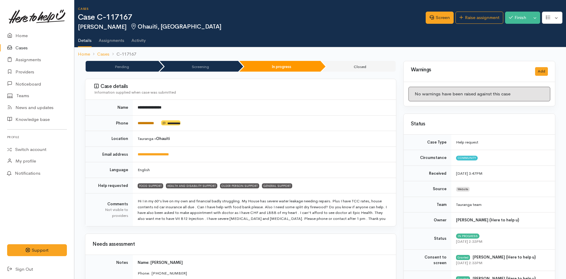
click at [149, 122] on link "**********" at bounding box center [146, 123] width 16 height 4
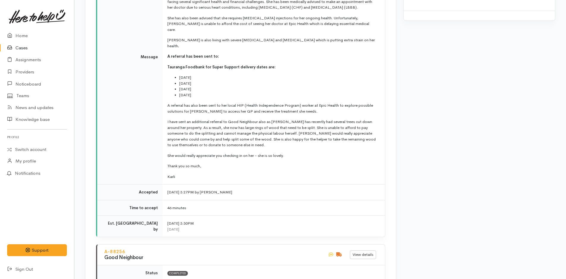
scroll to position [1367, 0]
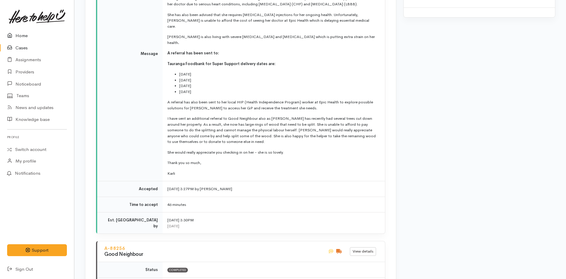
click at [26, 34] on link "Home" at bounding box center [37, 36] width 74 height 12
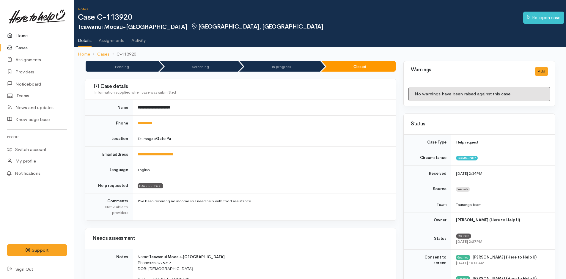
scroll to position [446, 0]
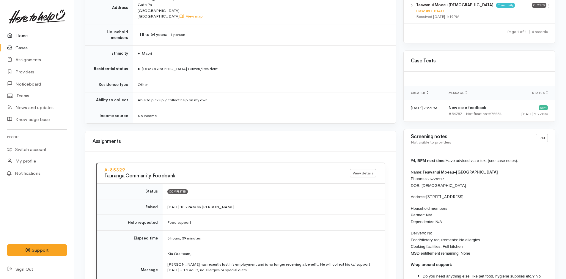
click at [26, 35] on link "Home" at bounding box center [37, 36] width 74 height 12
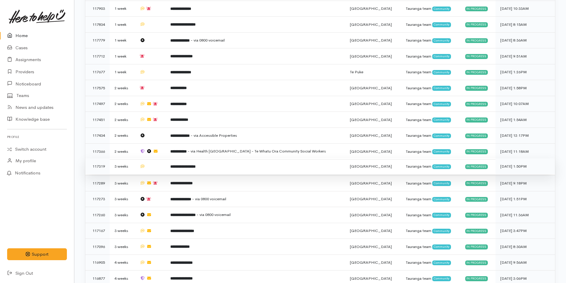
scroll to position [371, 0]
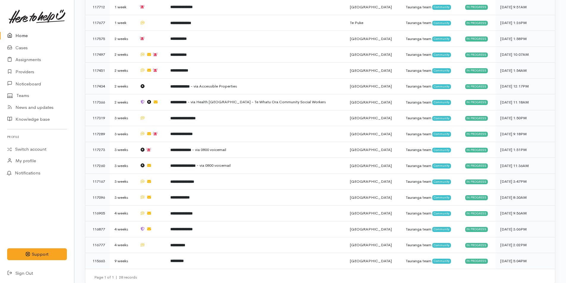
click at [23, 34] on link "Home" at bounding box center [37, 36] width 74 height 12
